Goal: Transaction & Acquisition: Purchase product/service

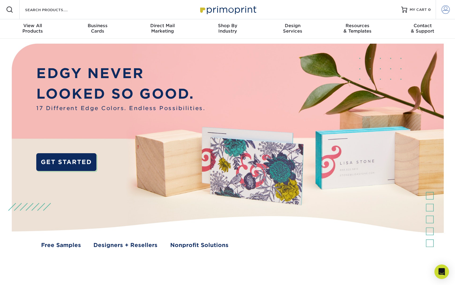
click at [443, 12] on span at bounding box center [445, 9] width 8 height 8
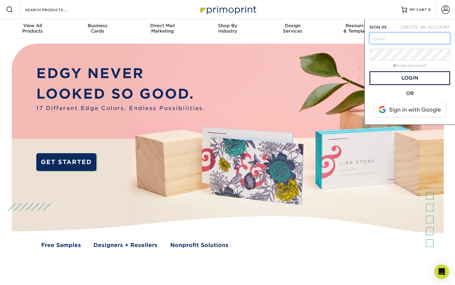
type input "[EMAIL_ADDRESS][DOMAIN_NAME]"
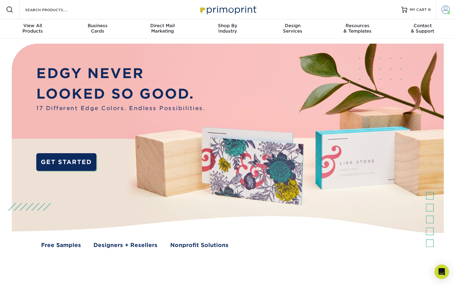
click at [441, 11] on span at bounding box center [445, 9] width 8 height 8
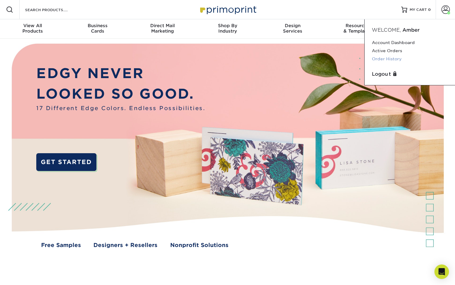
click at [379, 59] on link "Order History" at bounding box center [410, 59] width 76 height 8
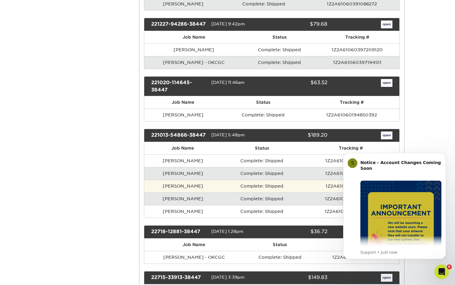
scroll to position [1015, 0]
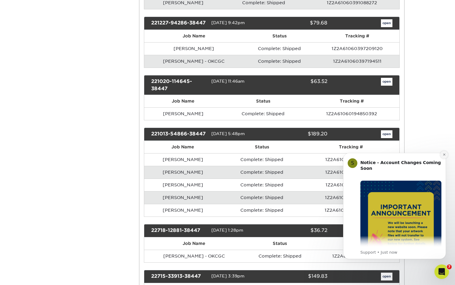
click at [442, 157] on button "Dismiss notification" at bounding box center [444, 155] width 8 height 8
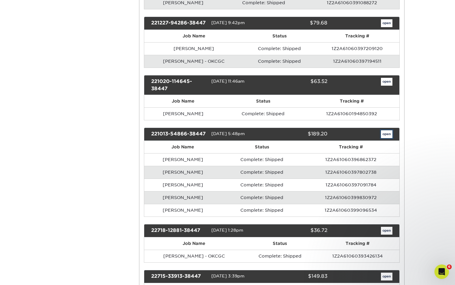
click at [387, 134] on link "open" at bounding box center [386, 134] width 11 height 8
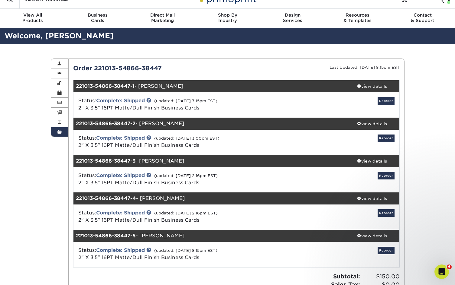
scroll to position [18, 0]
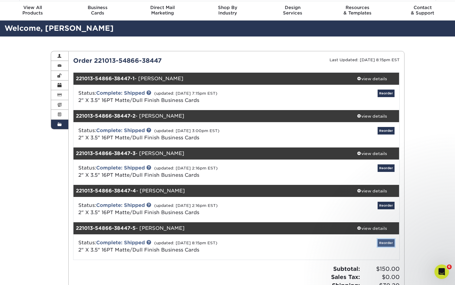
click at [388, 243] on link "Reorder" at bounding box center [385, 244] width 17 height 8
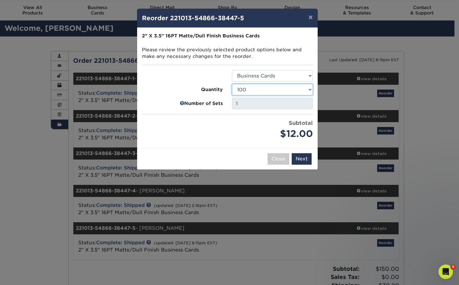
click at [255, 88] on select "100 250 500 1000 2500 5000 7500 10000 15000 20000 25000 30000 35000 40000 45000…" at bounding box center [272, 89] width 81 height 11
click at [257, 92] on select "100 250 500 1000 2500 5000 7500 10000 15000 20000 25000 30000 35000 40000 45000…" at bounding box center [272, 89] width 81 height 11
click at [261, 91] on select "100 250 500 1000 2500 5000 7500 10000 15000 20000 25000 30000 35000 40000 45000…" at bounding box center [272, 89] width 81 height 11
select select "6237a36b-b046-4ef6-8fed-6cb9c22a5ece"
click at [303, 161] on button "Next" at bounding box center [302, 158] width 20 height 11
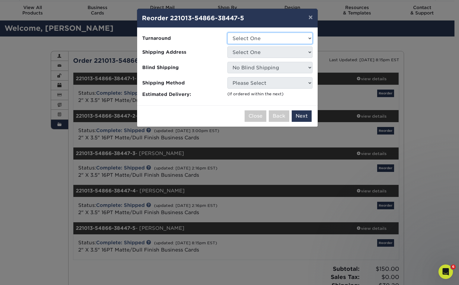
click at [264, 42] on select "Select One 2-4 Business Days 2 Day Next Business Day" at bounding box center [269, 38] width 85 height 11
select select "23721297-b68b-4846-ba83-3171e6bd9d78"
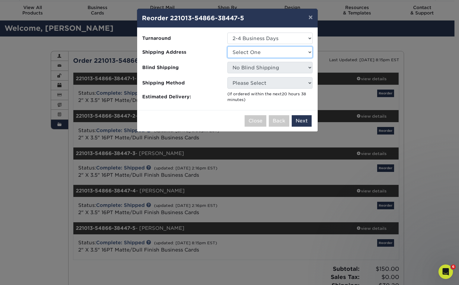
click at [260, 53] on select "Select One Alex Teague Amber Parrow Bill Locker Billy Pemelton - WG Brian's Hom…" at bounding box center [269, 52] width 85 height 11
select select "240595"
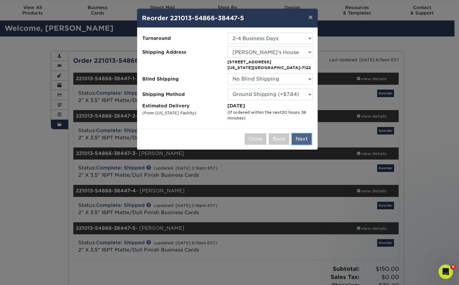
click at [304, 140] on button "Next" at bounding box center [302, 139] width 20 height 11
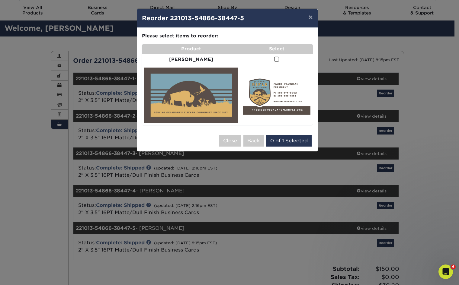
click at [274, 60] on span at bounding box center [276, 59] width 5 height 6
click at [0, 0] on input "checkbox" at bounding box center [0, 0] width 0 height 0
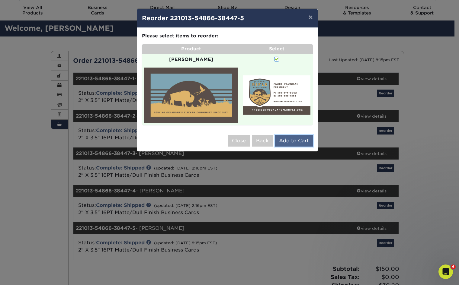
click at [303, 135] on button "Add to Cart" at bounding box center [294, 140] width 38 height 11
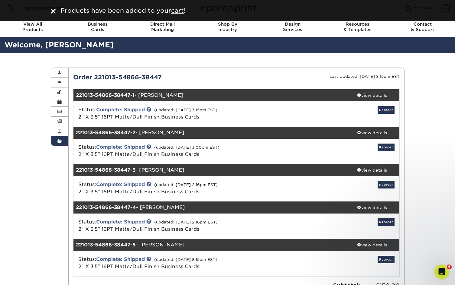
scroll to position [0, 0]
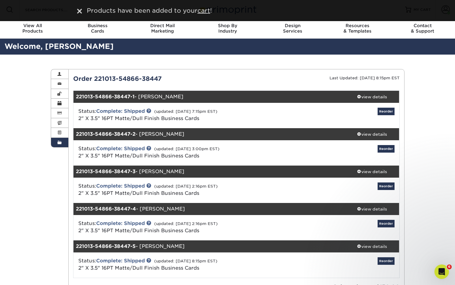
click at [54, 11] on div "Products have been added to your cart !" at bounding box center [227, 10] width 455 height 21
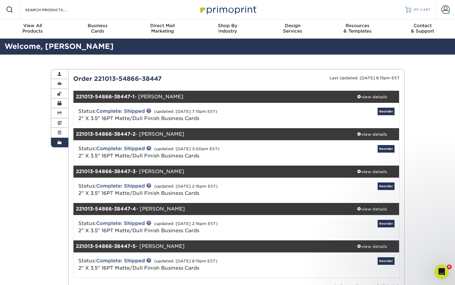
click at [415, 11] on span "MY CART" at bounding box center [421, 9] width 17 height 5
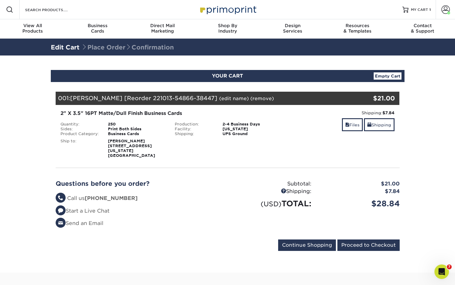
click at [195, 208] on li "Start a Live Chat" at bounding box center [139, 212] width 167 height 8
click at [380, 242] on input "Proceed to Checkout" at bounding box center [368, 245] width 62 height 11
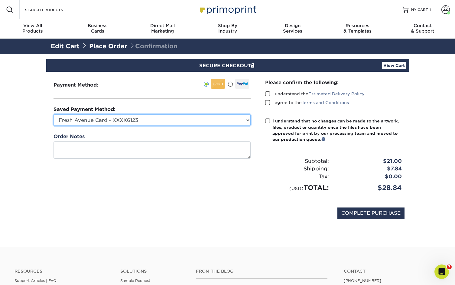
click at [147, 119] on select "Fresh Avenue Card - XXXX6123 MasterCard - XXXX7693 Visa - XXXX6436 Visa - XXXX5…" at bounding box center [151, 119] width 197 height 11
select select "69123"
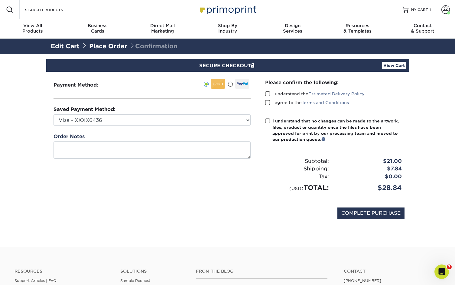
click at [267, 93] on span at bounding box center [267, 94] width 5 height 6
click at [0, 0] on input "I understand the Estimated Delivery Policy" at bounding box center [0, 0] width 0 height 0
click at [269, 104] on span at bounding box center [267, 103] width 5 height 6
click at [0, 0] on input "I agree to the Terms and Conditions" at bounding box center [0, 0] width 0 height 0
click at [268, 121] on span at bounding box center [267, 121] width 5 height 6
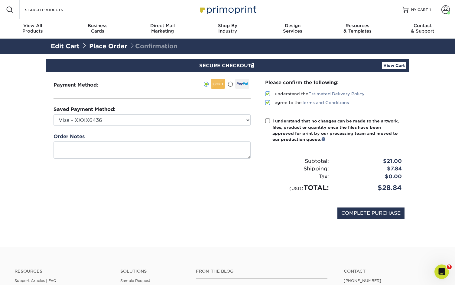
click at [0, 0] on input "I understand that no changes can be made to the artwork, files, product or quan…" at bounding box center [0, 0] width 0 height 0
click at [382, 213] on input "COMPLETE PURCHASE" at bounding box center [370, 213] width 67 height 11
type input "PROCESSING, PLEASE WAIT..."
